Goal: Register for event/course

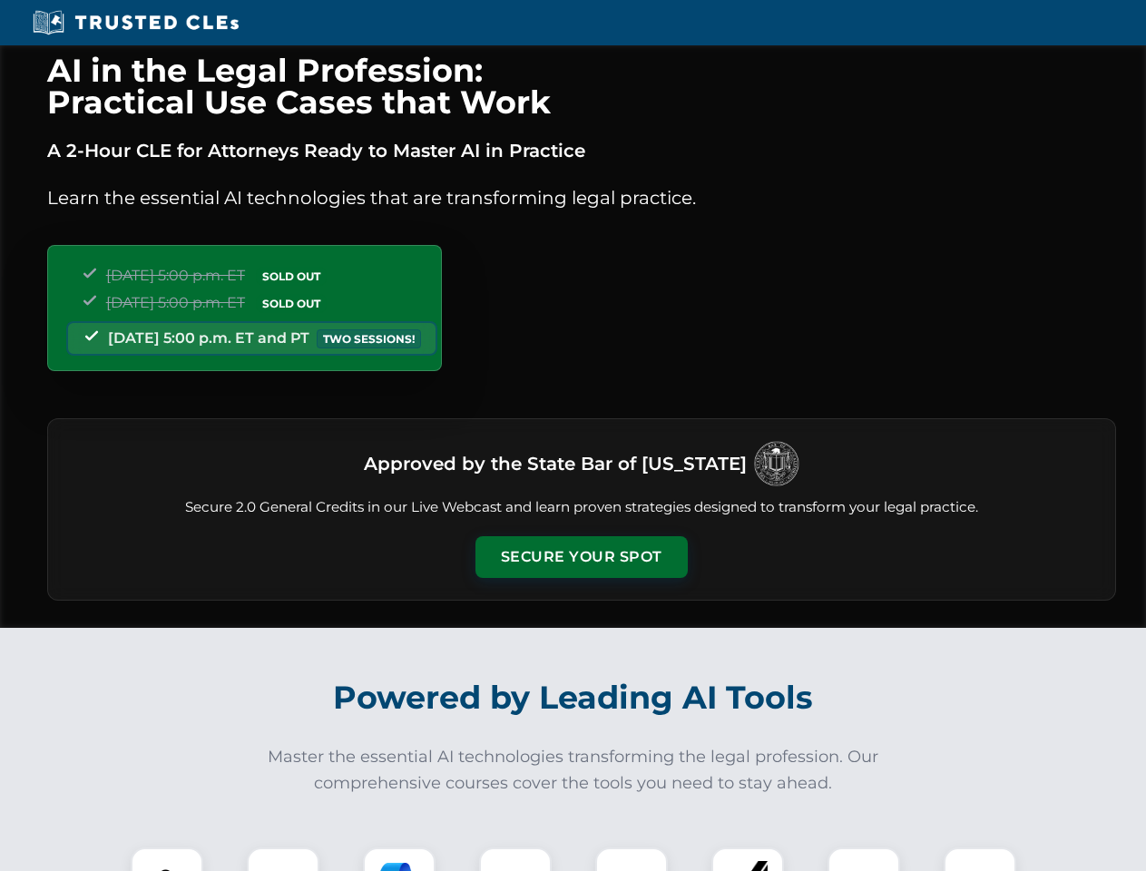
click at [581, 557] on button "Secure Your Spot" at bounding box center [581, 557] width 212 height 42
click at [167, 859] on img at bounding box center [167, 883] width 53 height 53
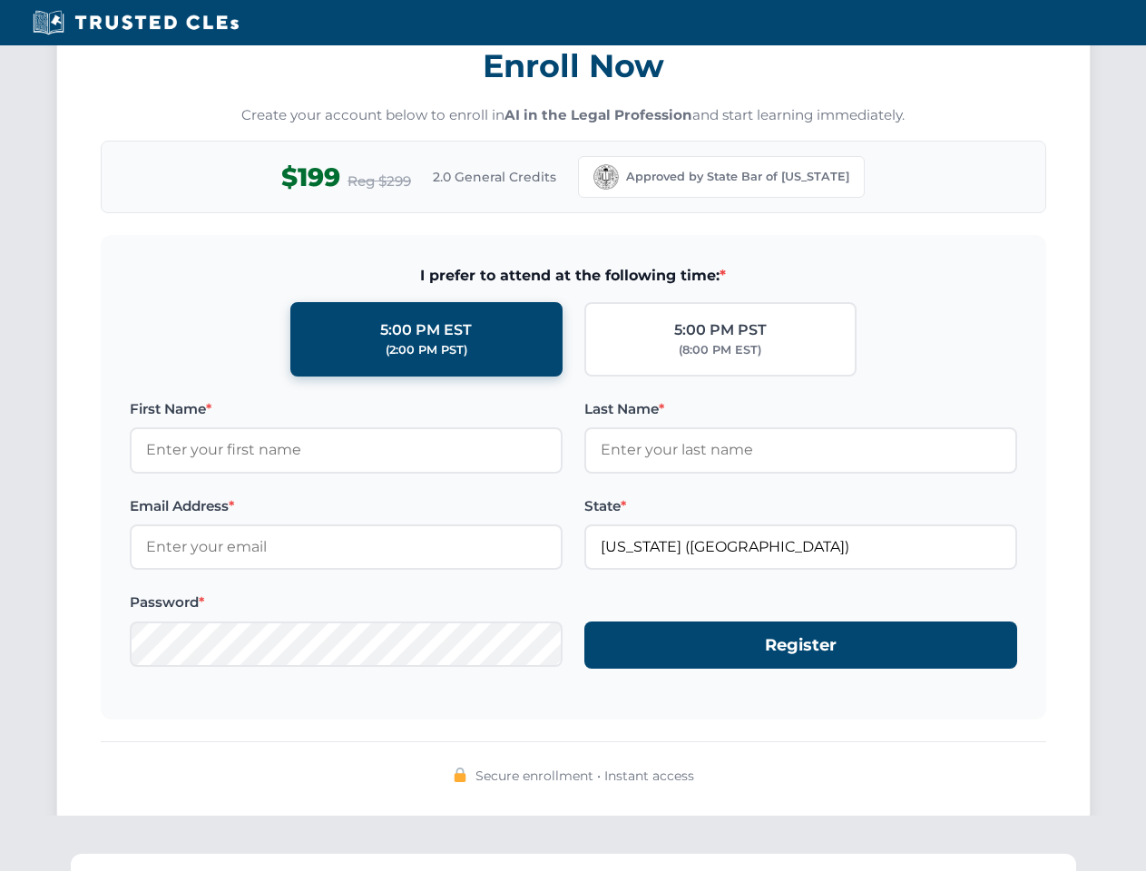
scroll to position [1781, 0]
